Goal: Task Accomplishment & Management: Manage account settings

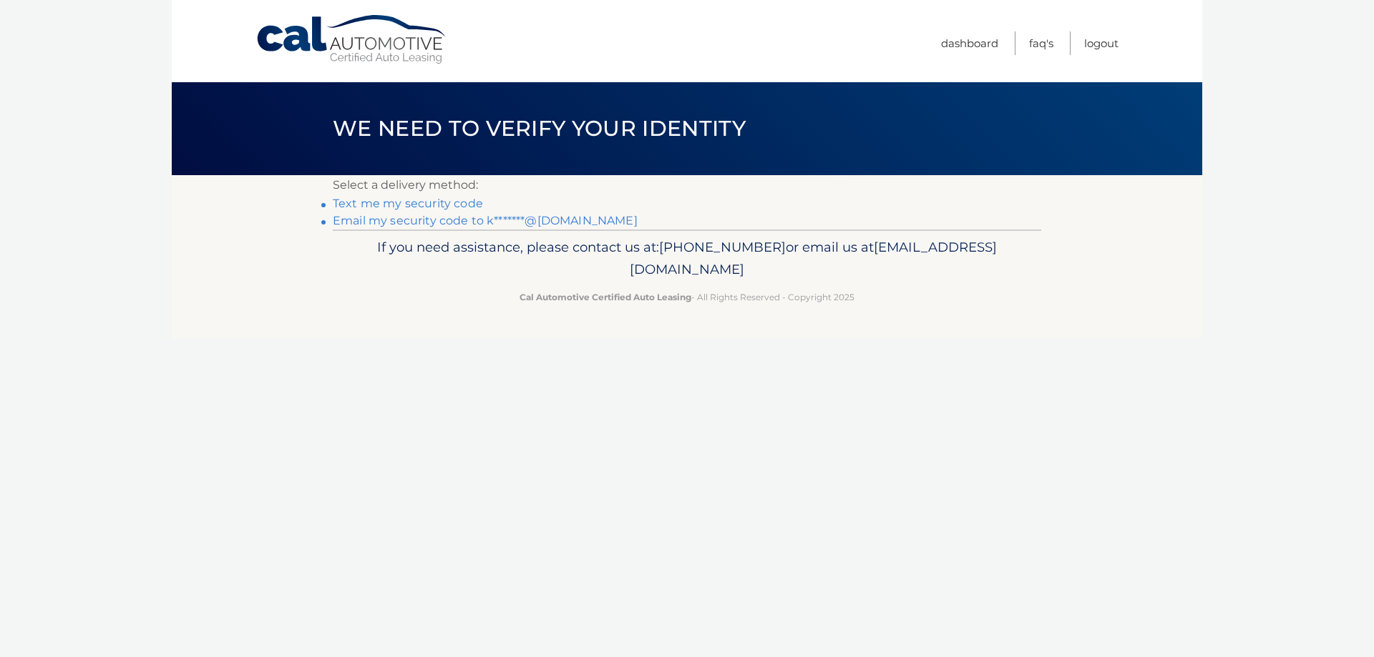
click at [431, 224] on link "Email my security code to k*******@[DOMAIN_NAME]" at bounding box center [485, 221] width 305 height 14
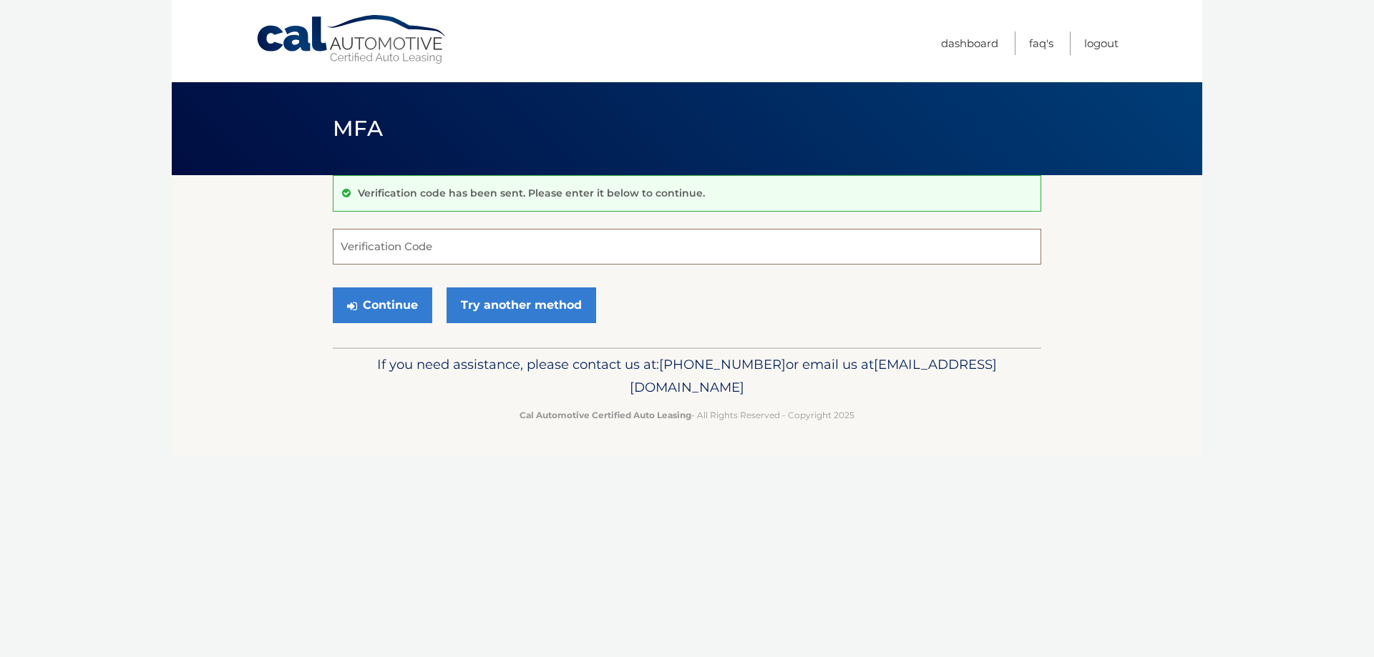
click at [526, 240] on input "Verification Code" at bounding box center [687, 247] width 708 height 36
type input "259166"
click at [333, 288] on button "Continue" at bounding box center [382, 306] width 99 height 36
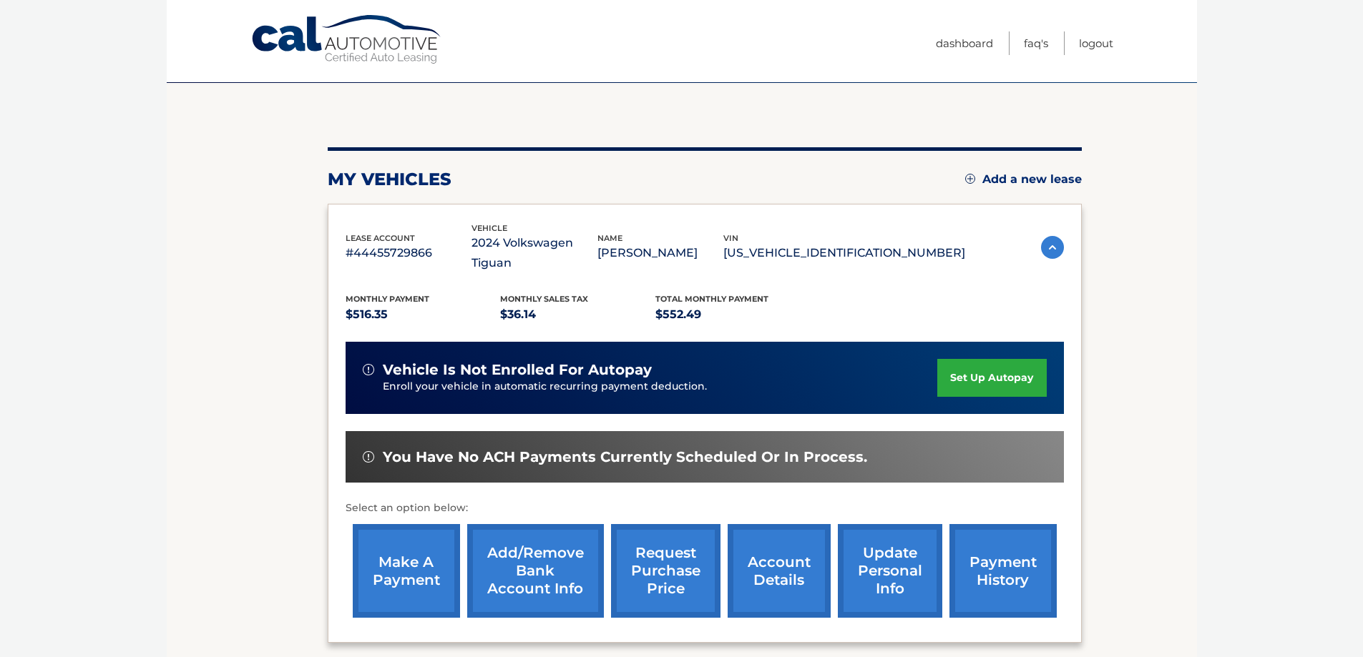
scroll to position [210, 0]
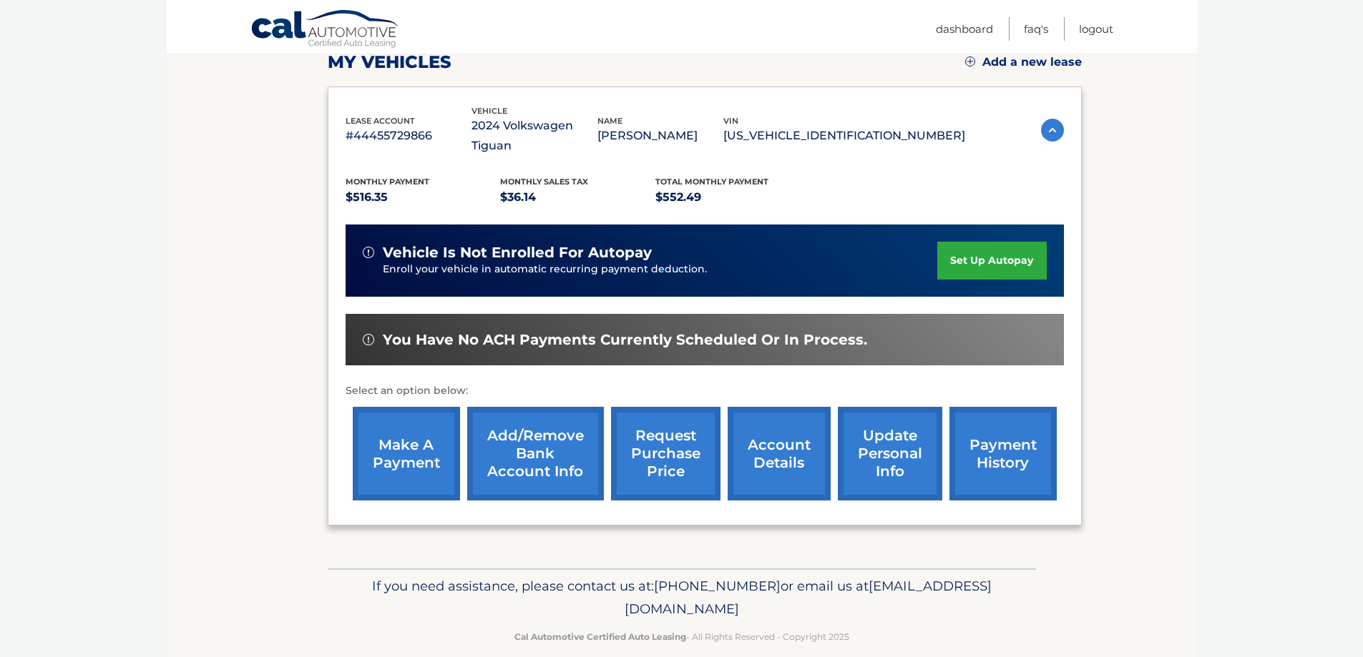
click at [426, 439] on link "make a payment" at bounding box center [406, 454] width 107 height 94
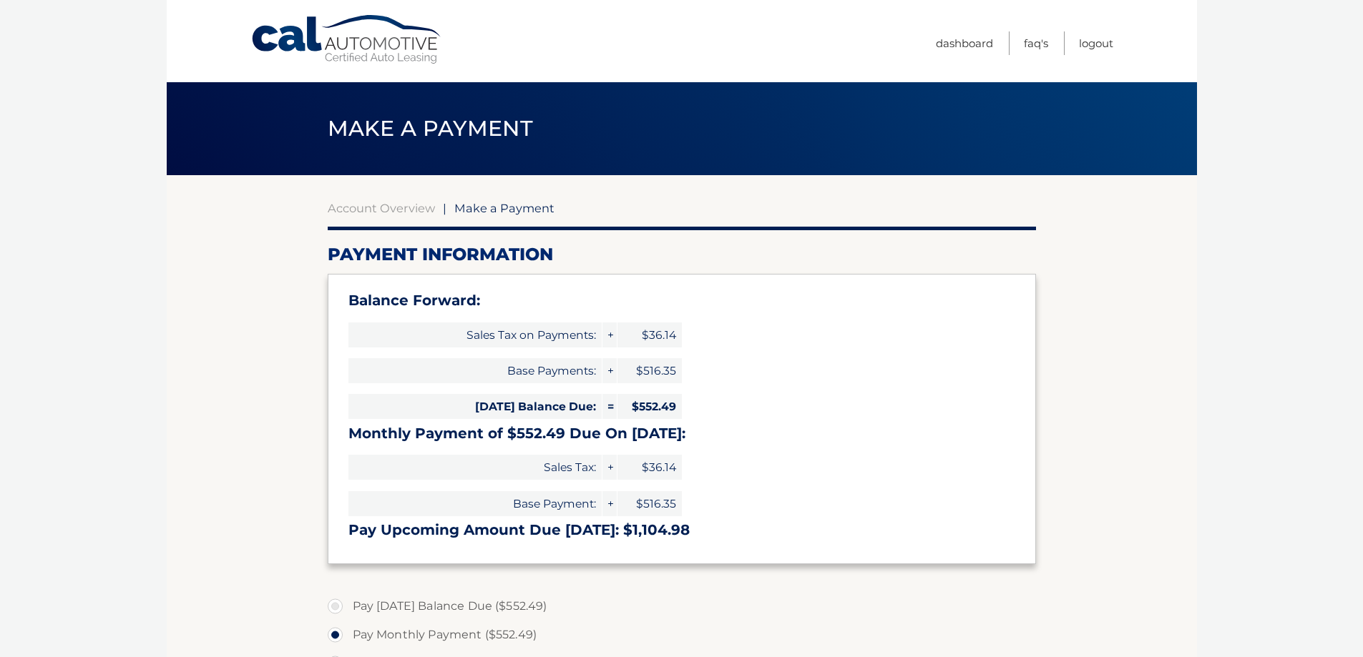
select select "MTNiOWIwZWQtN2FjZi00YTM0LTg0ZDItZTEyOGQzMzcxMDhm"
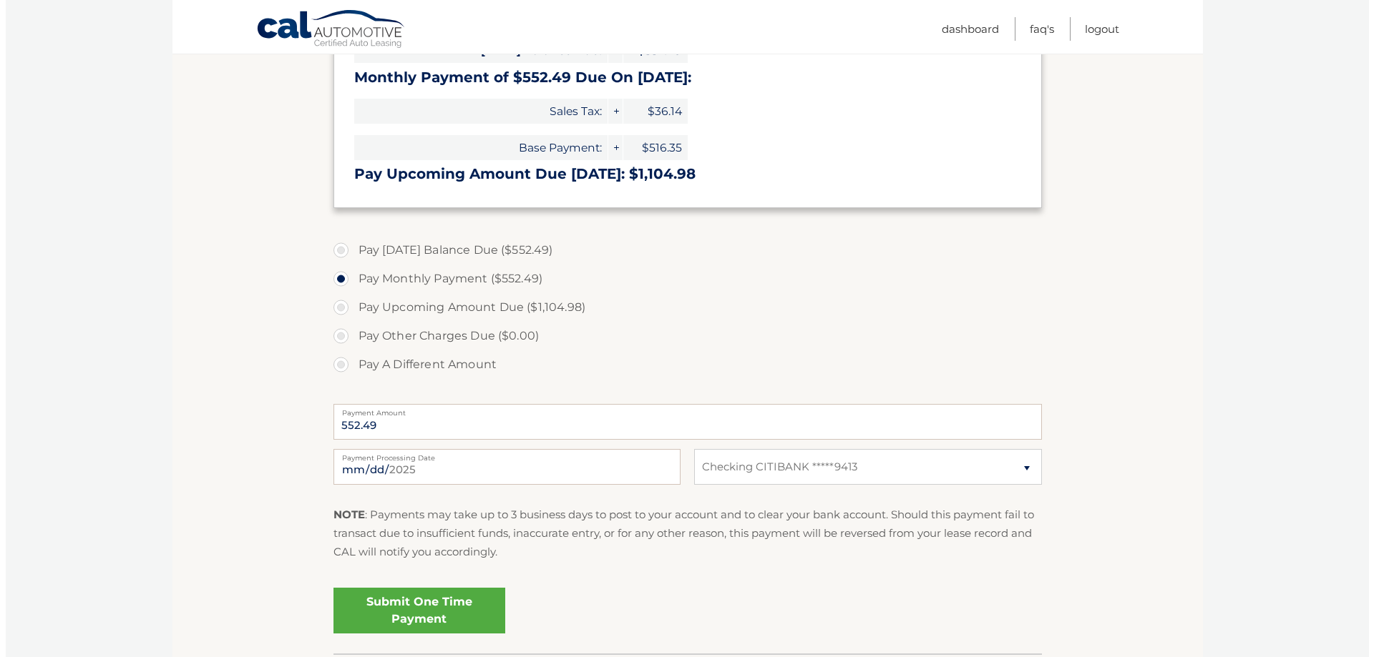
scroll to position [358, 0]
click at [390, 610] on link "Submit One Time Payment" at bounding box center [414, 610] width 172 height 46
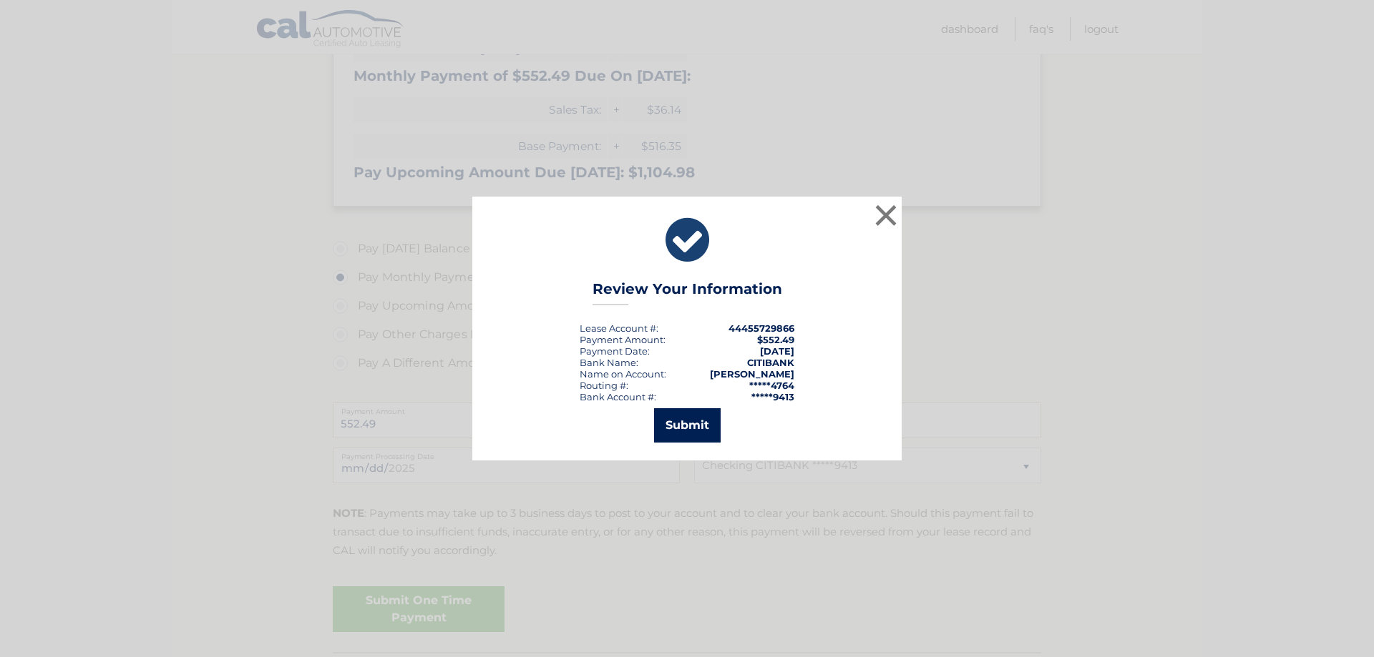
click at [693, 421] on button "Submit" at bounding box center [687, 426] width 67 height 34
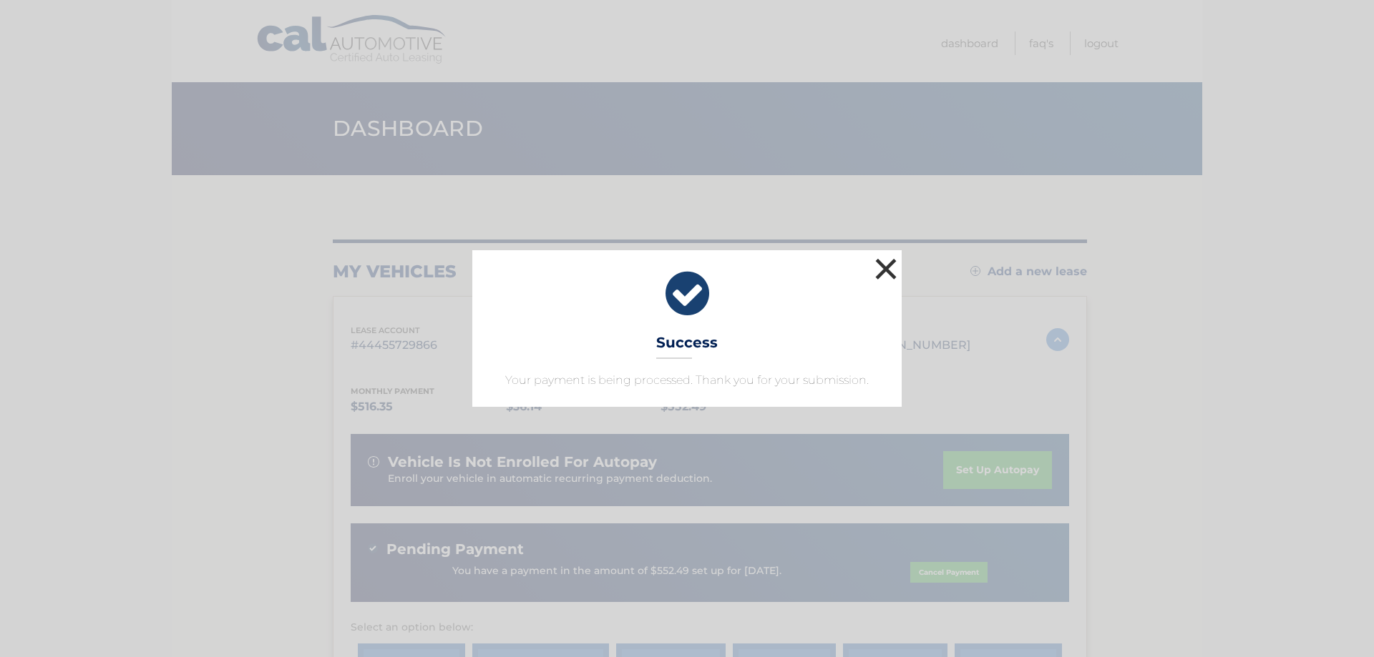
click at [881, 268] on button "×" at bounding box center [885, 269] width 29 height 29
